Goal: Task Accomplishment & Management: Use online tool/utility

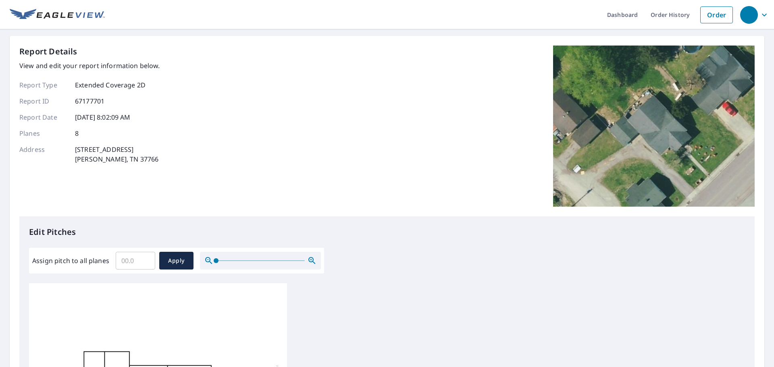
click at [131, 258] on input "Assign pitch to all planes" at bounding box center [136, 261] width 40 height 23
type input "3"
click at [170, 255] on button "Apply" at bounding box center [176, 261] width 34 height 18
type input "3"
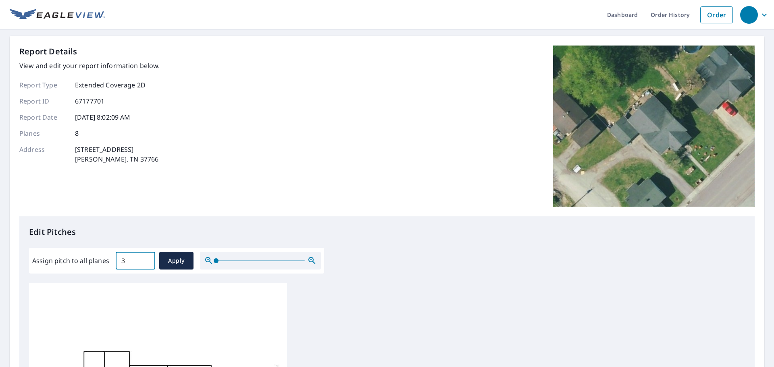
type input "3"
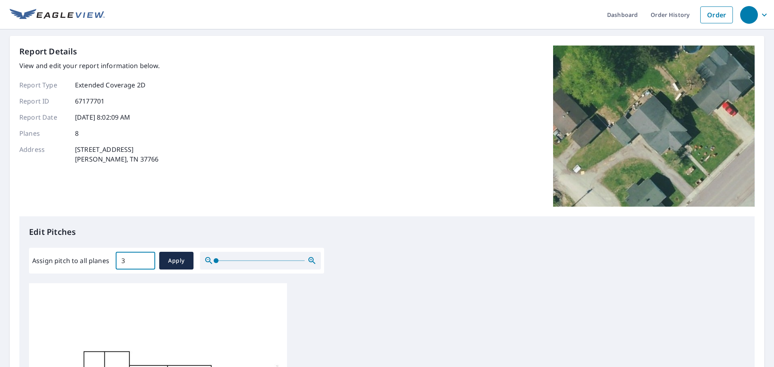
type input "3"
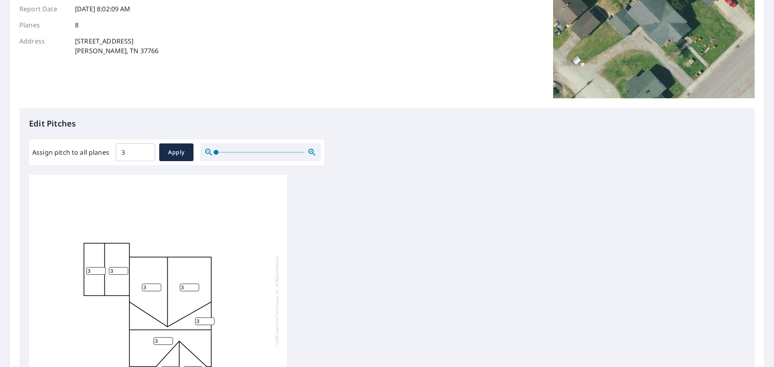
scroll to position [271, 0]
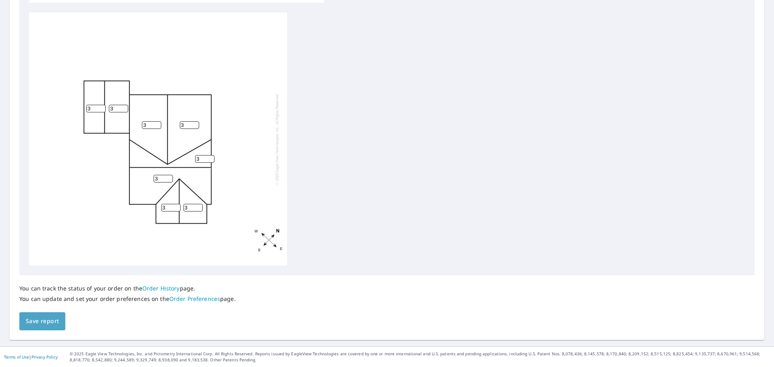
click at [33, 326] on span "Save report" at bounding box center [42, 322] width 33 height 10
